Goal: Navigation & Orientation: Go to known website

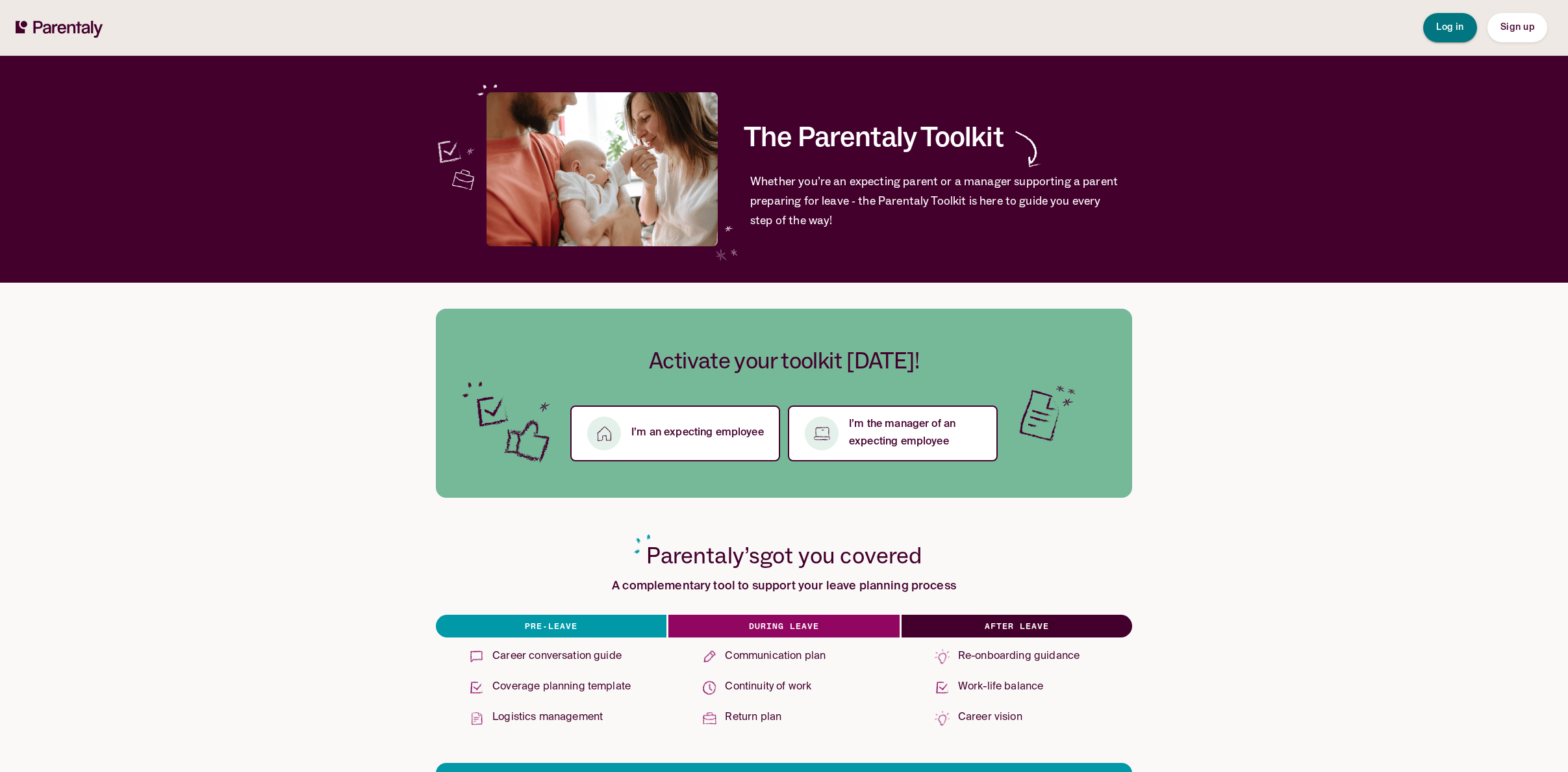
click at [1464, 29] on button "Log in" at bounding box center [1450, 27] width 54 height 29
